Goal: Entertainment & Leisure: Consume media (video, audio)

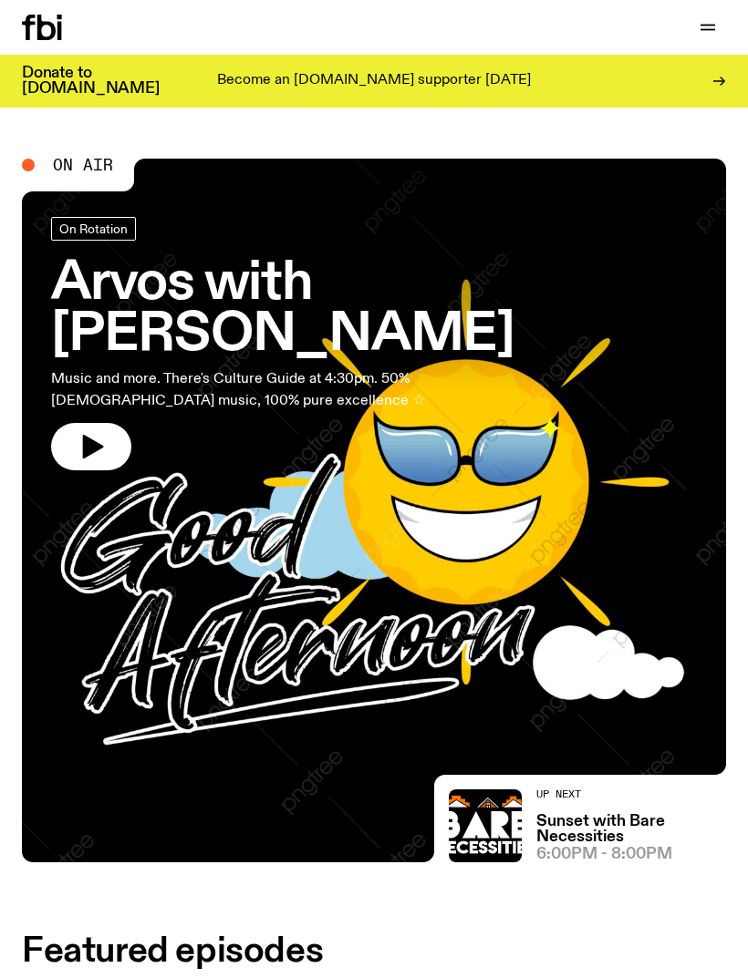
click at [695, 27] on button "button" at bounding box center [707, 28] width 36 height 26
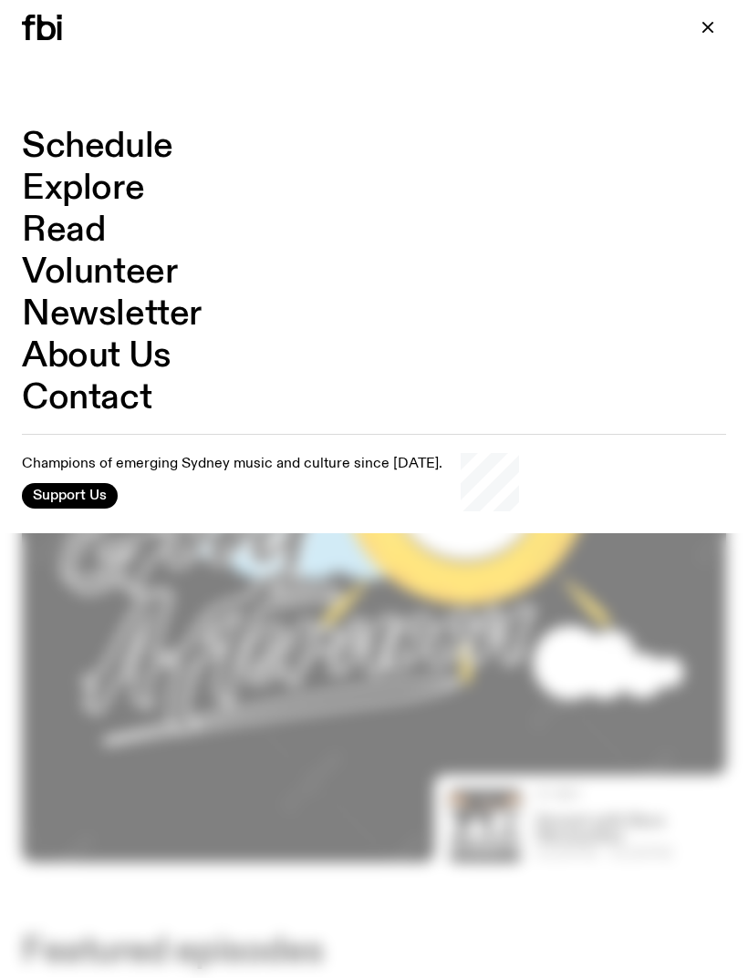
click at [155, 150] on link "Schedule" at bounding box center [97, 146] width 151 height 35
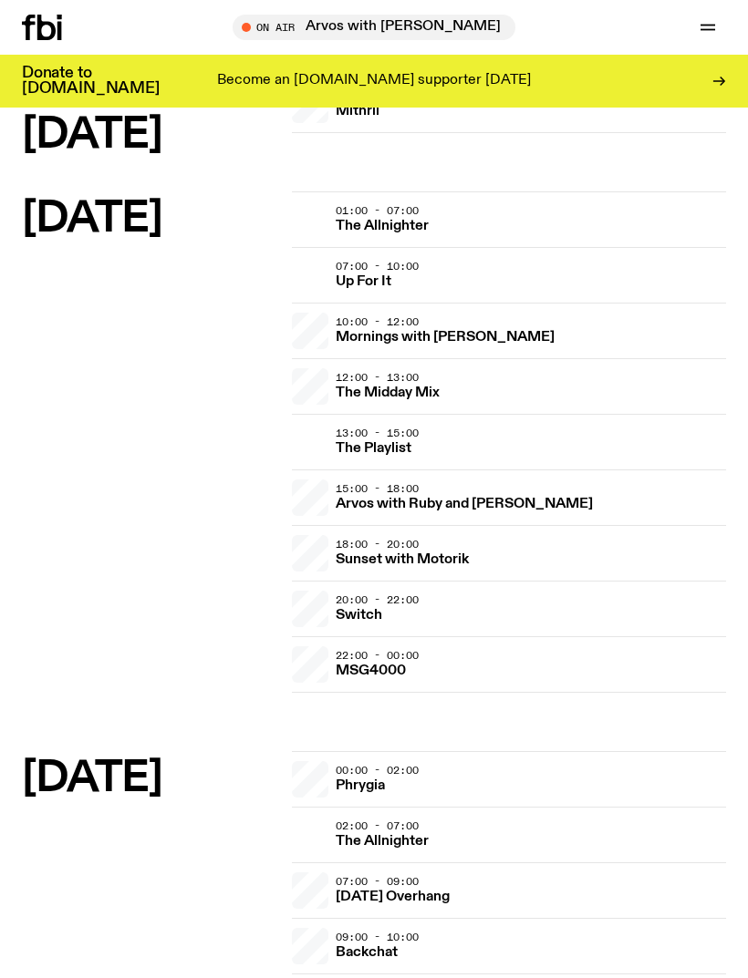
scroll to position [2475, 0]
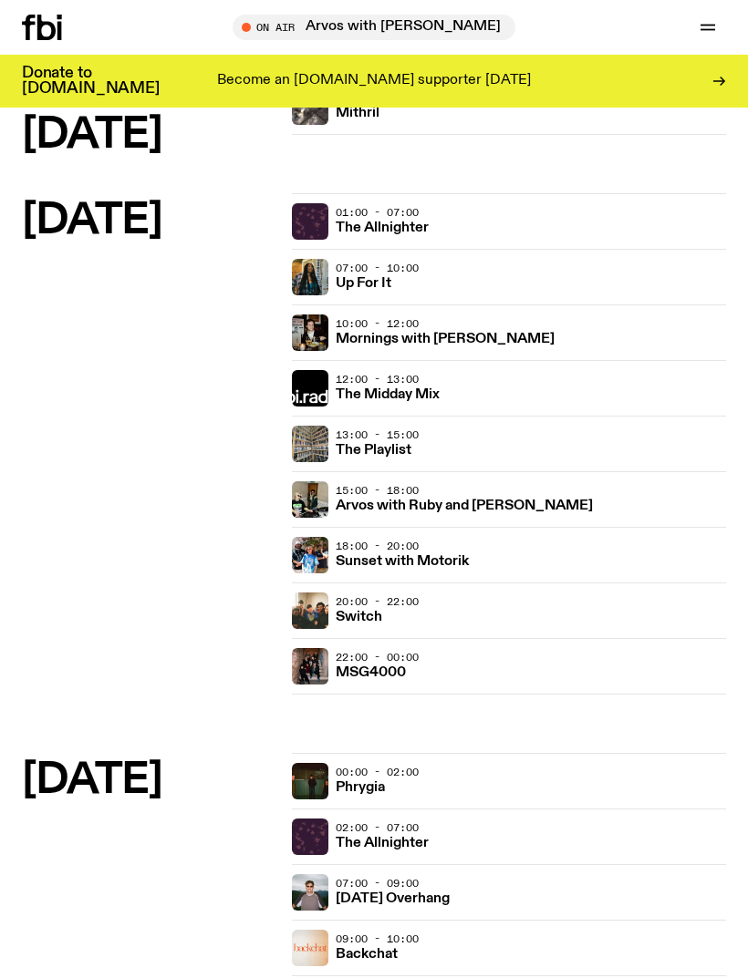
click at [374, 560] on h3 "Sunset with Motorik" at bounding box center [402, 562] width 133 height 14
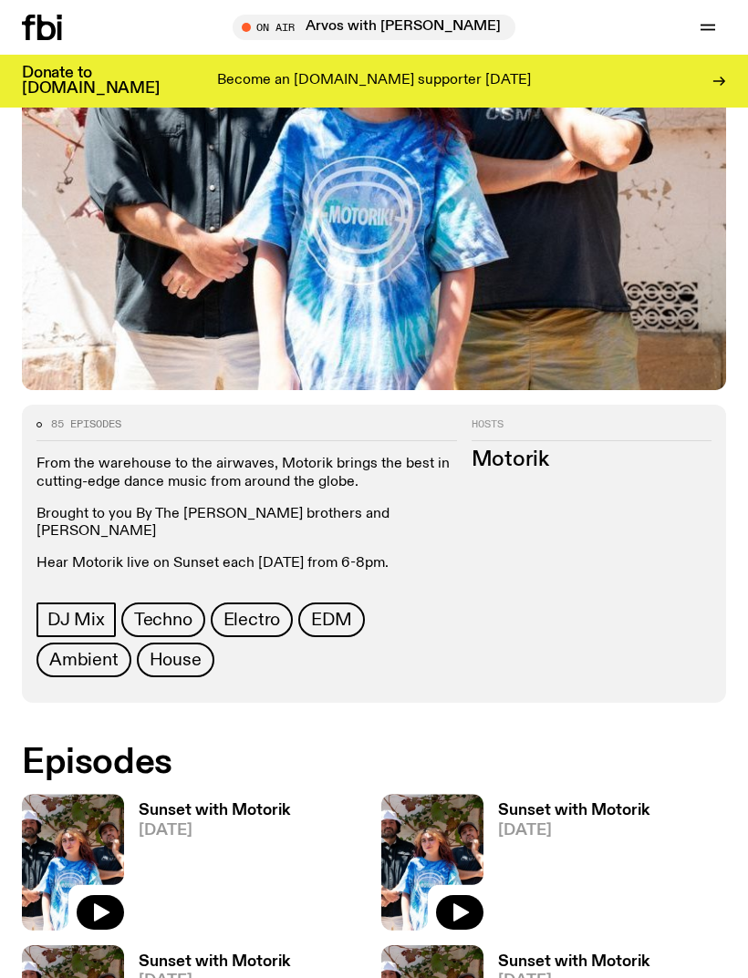
scroll to position [594, 0]
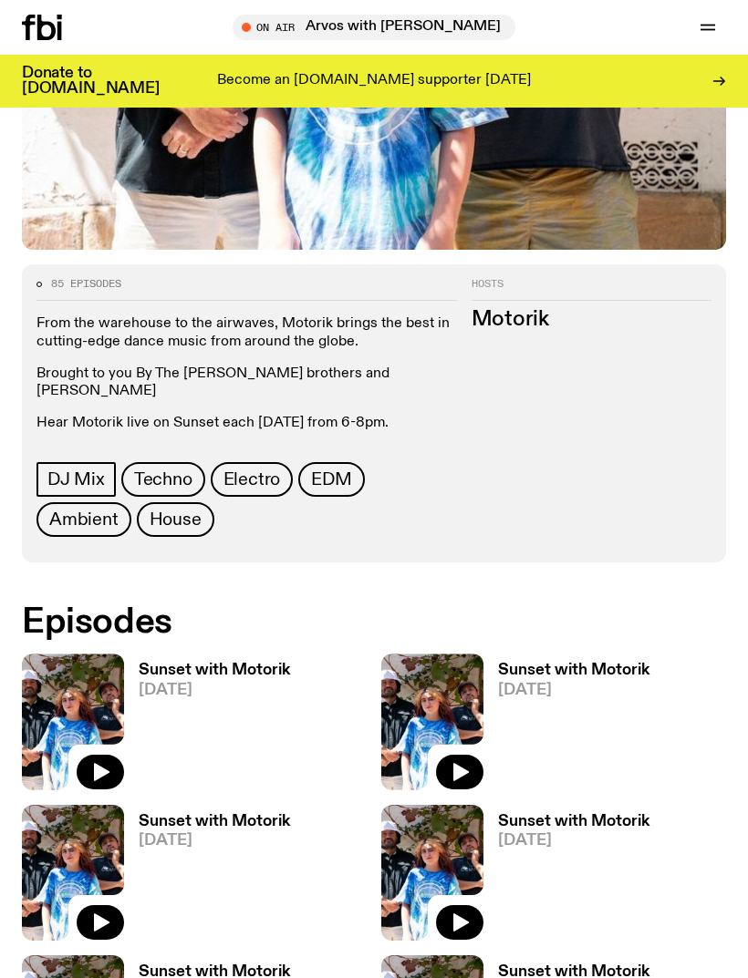
click at [109, 761] on icon "button" at bounding box center [100, 772] width 22 height 22
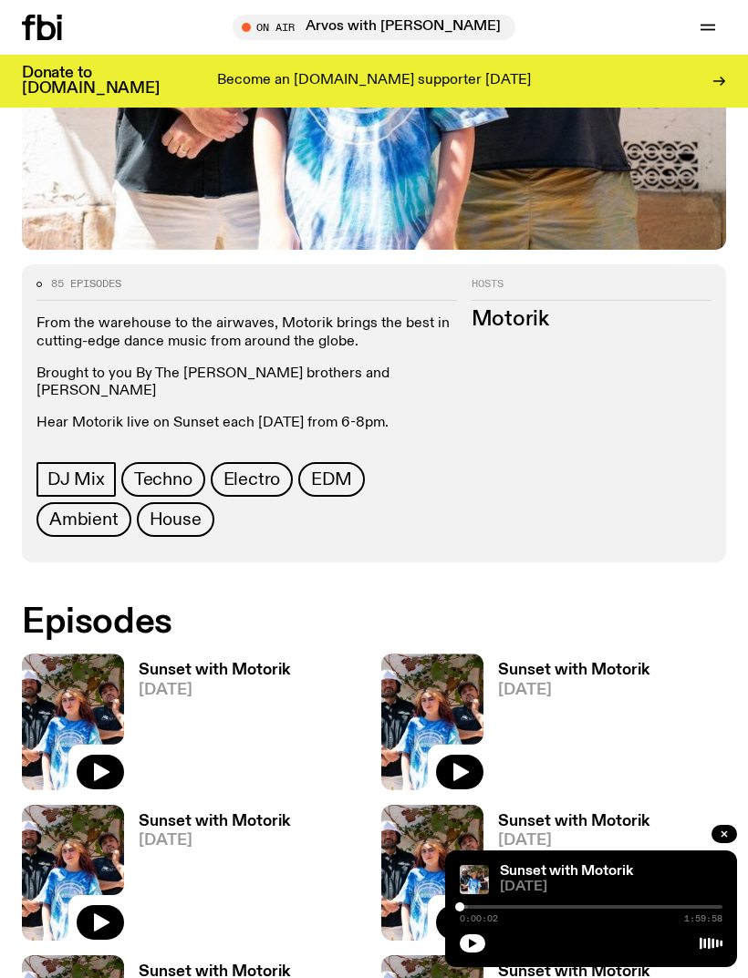
click at [471, 949] on icon "button" at bounding box center [472, 943] width 11 height 11
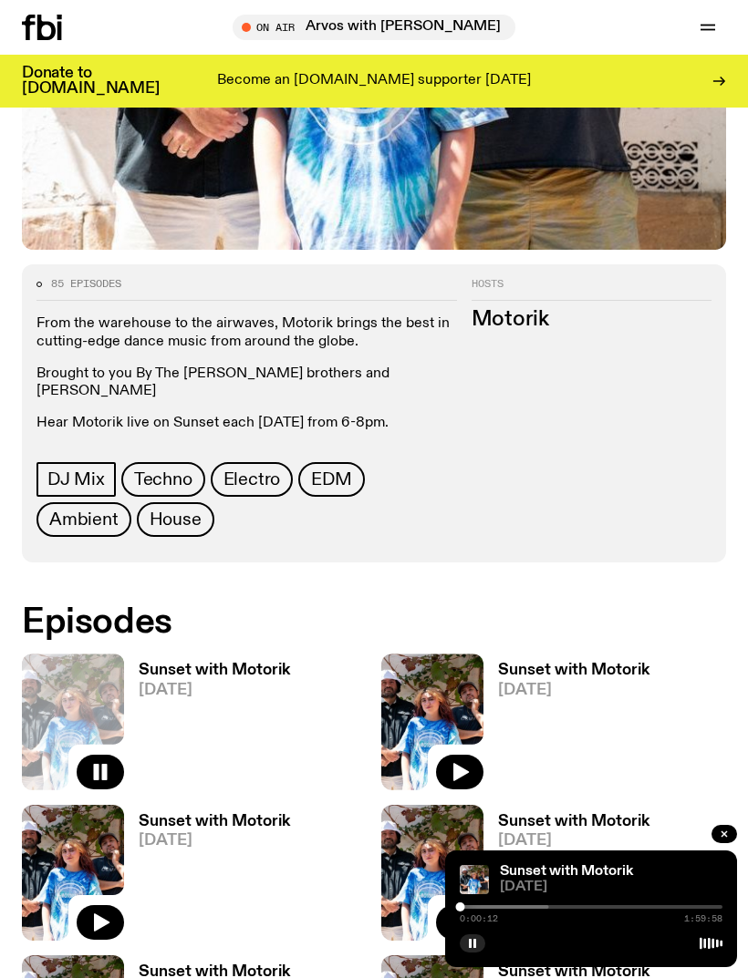
click at [719, 843] on button "button" at bounding box center [724, 834] width 26 height 18
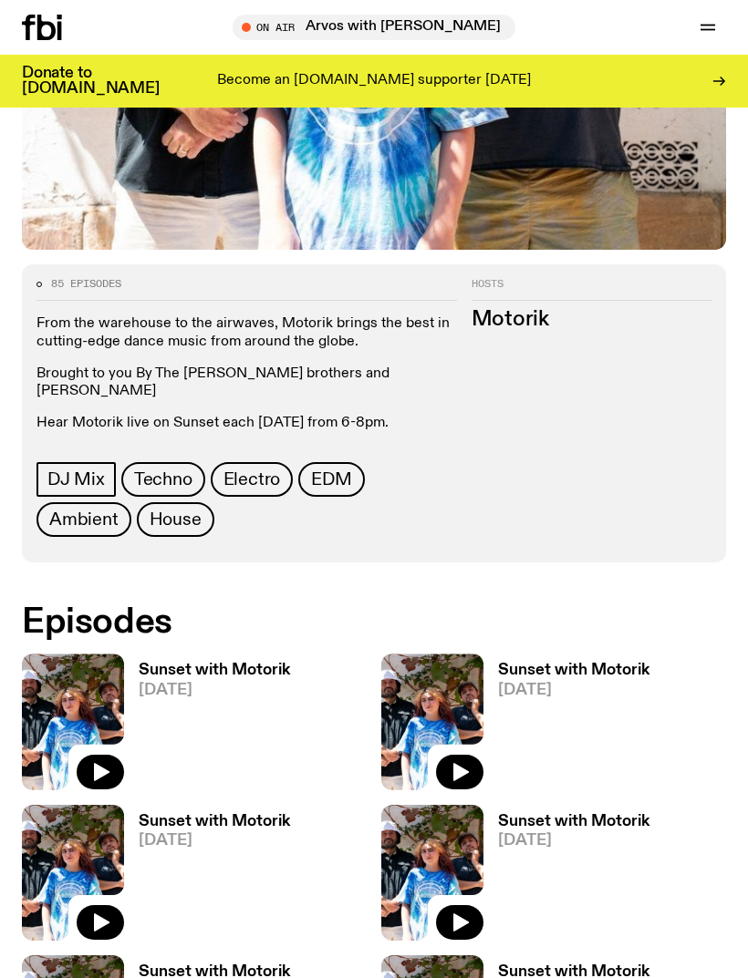
click at [108, 761] on icon "button" at bounding box center [100, 772] width 22 height 22
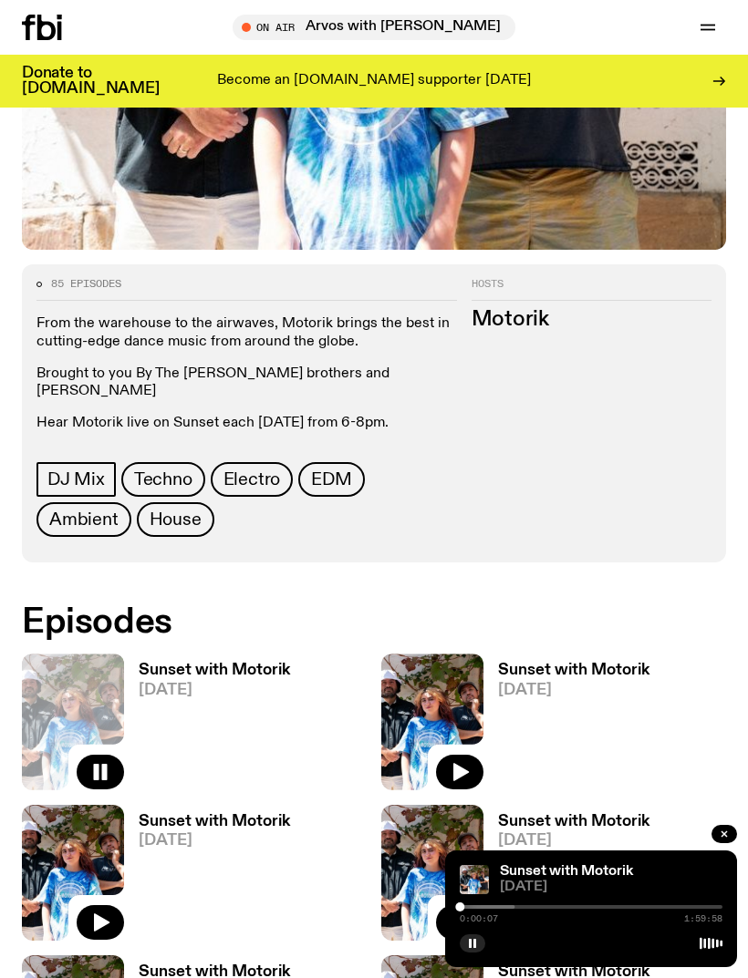
click at [467, 894] on img at bounding box center [474, 879] width 29 height 29
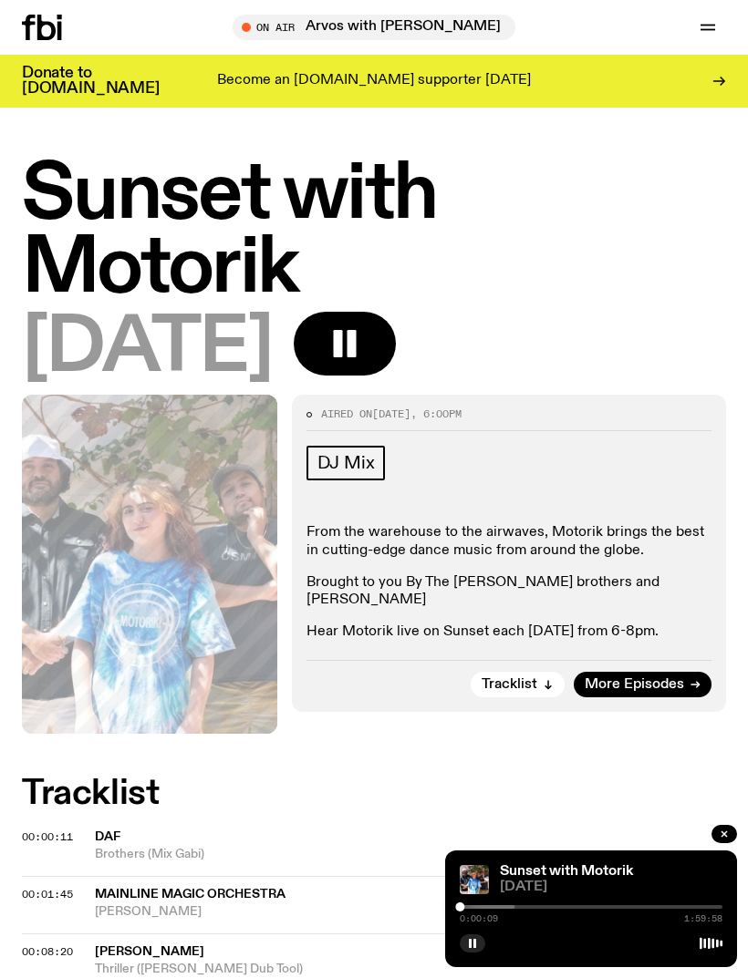
click at [481, 909] on div at bounding box center [383, 907] width 263 height 4
click at [720, 832] on icon "button" at bounding box center [724, 834] width 11 height 11
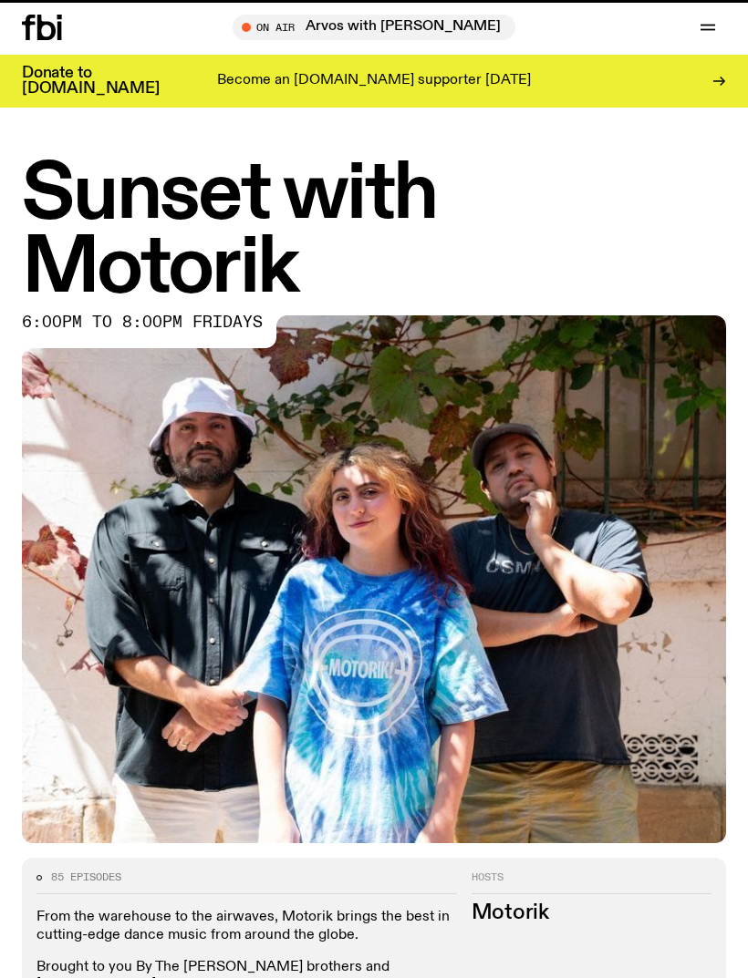
scroll to position [594, 0]
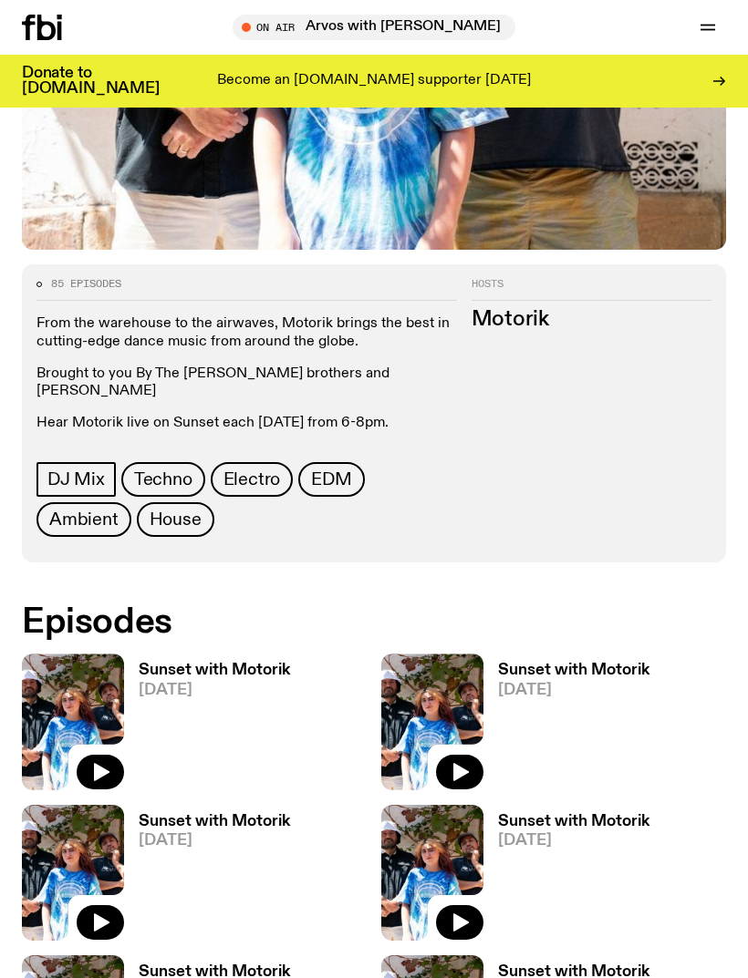
click at [464, 763] on icon "button" at bounding box center [461, 772] width 16 height 18
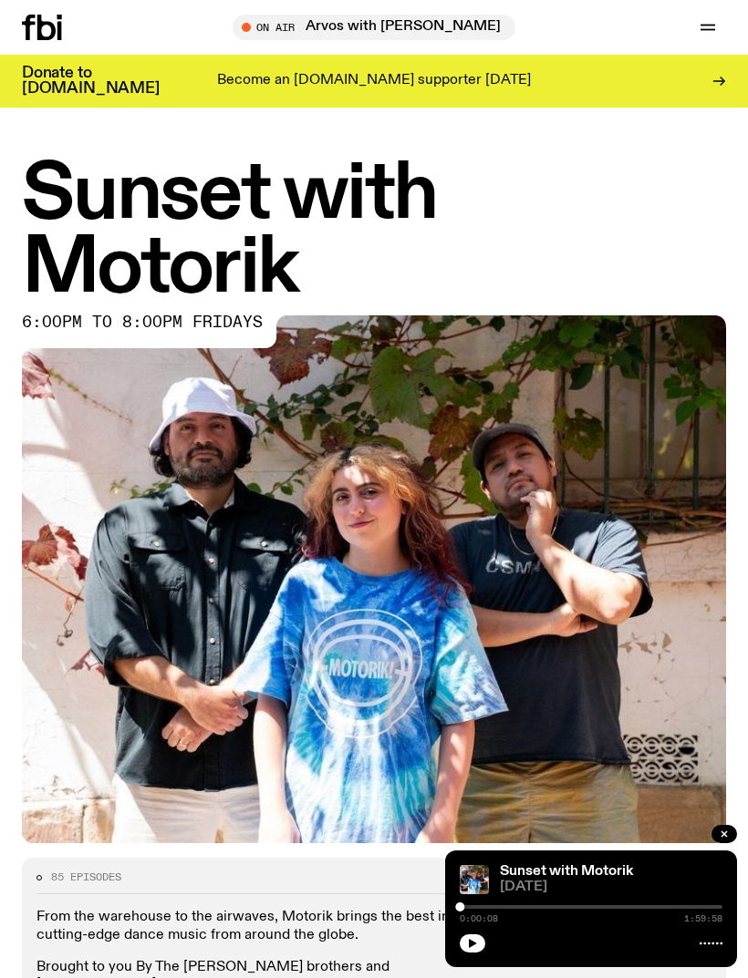
click at [477, 945] on icon "button" at bounding box center [472, 943] width 11 height 11
click at [513, 908] on div at bounding box center [438, 907] width 263 height 4
click at [542, 907] on div at bounding box center [443, 907] width 263 height 4
click at [564, 907] on div at bounding box center [471, 907] width 263 height 4
click at [596, 906] on div at bounding box center [493, 907] width 263 height 4
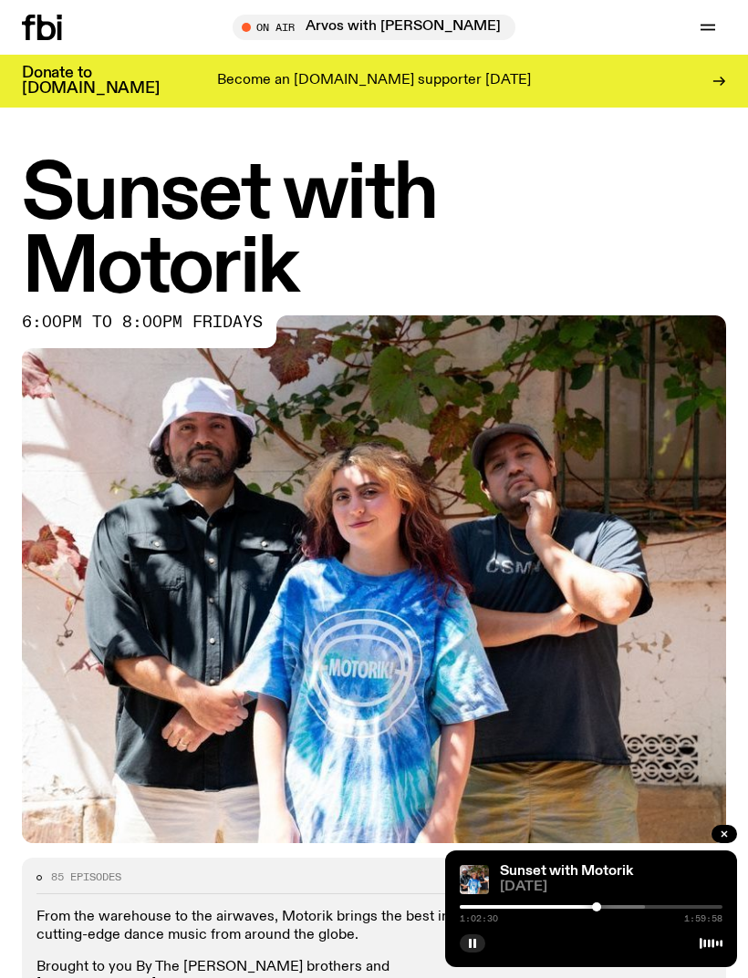
click at [720, 835] on icon "button" at bounding box center [724, 834] width 11 height 11
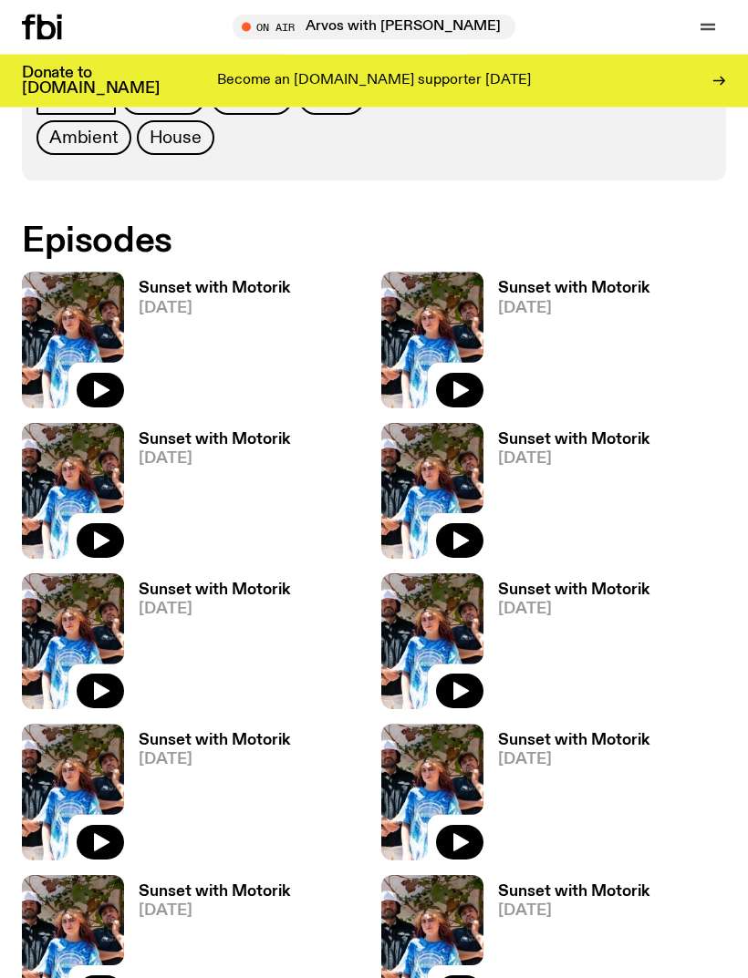
scroll to position [976, 0]
click at [109, 530] on icon "button" at bounding box center [100, 541] width 22 height 22
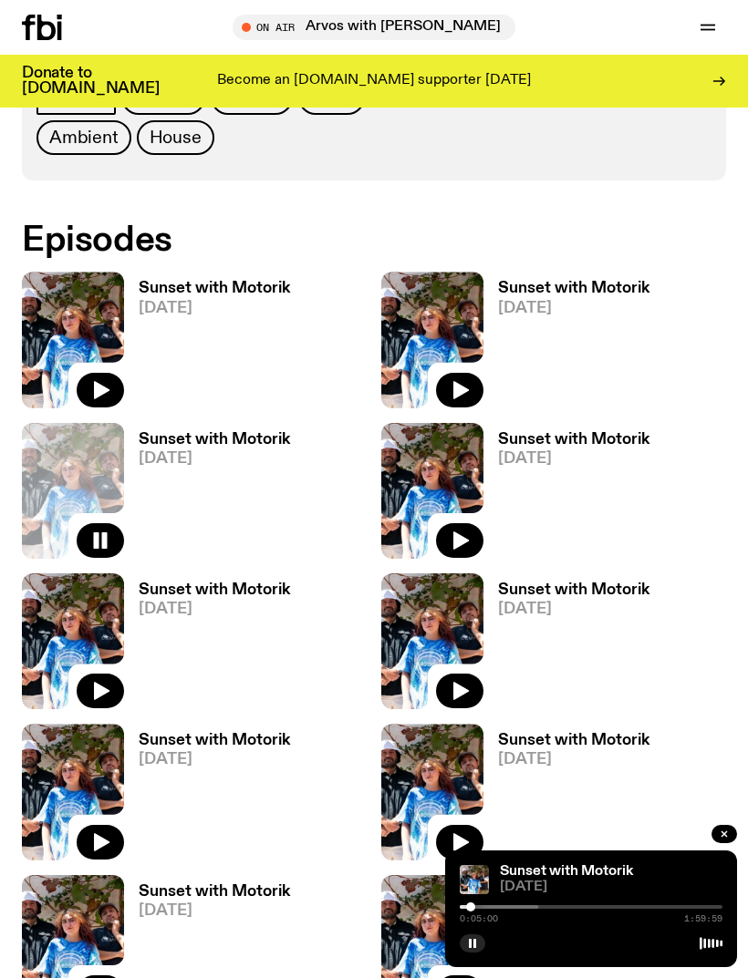
click at [515, 894] on span "[DATE]" at bounding box center [611, 888] width 222 height 14
click at [514, 956] on div "Sunset with Motorik [DATE] 0:05:00 1:59:59" at bounding box center [591, 909] width 292 height 117
click at [510, 909] on div at bounding box center [406, 907] width 263 height 4
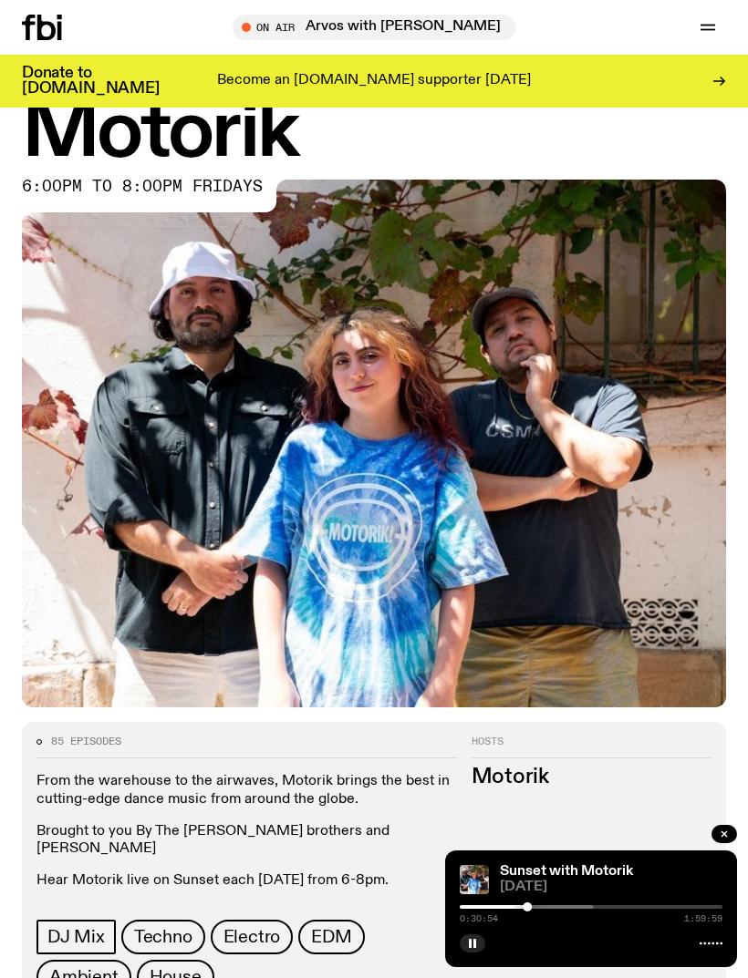
scroll to position [0, 0]
